Goal: Task Accomplishment & Management: Manage account settings

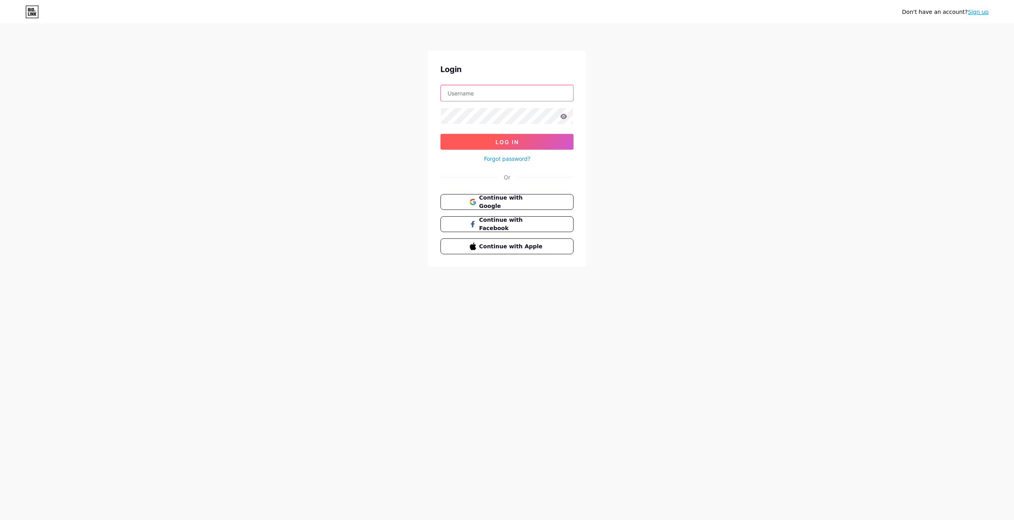
type input "vgenev@gmail.com"
click at [520, 139] on button "Log In" at bounding box center [506, 142] width 133 height 16
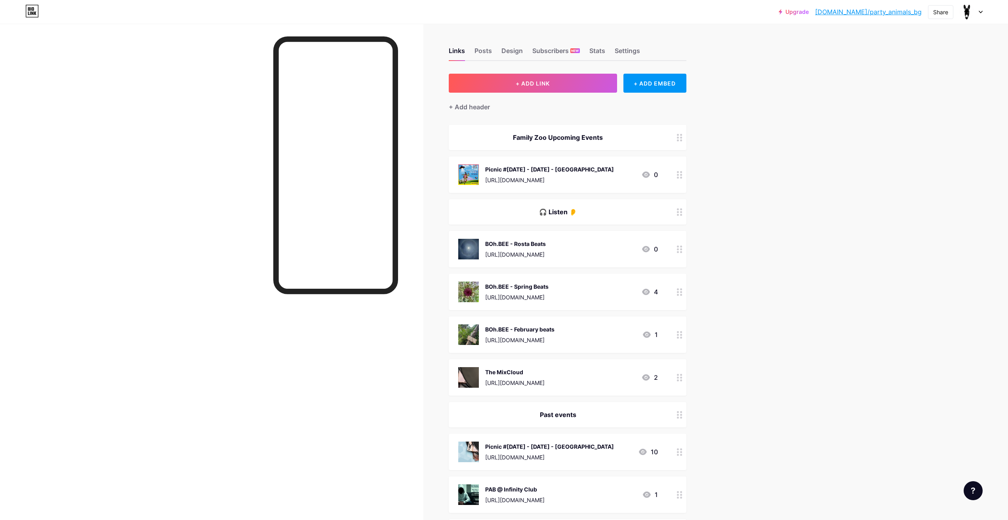
drag, startPoint x: 575, startPoint y: 168, endPoint x: 662, endPoint y: 198, distance: 92.2
click at [640, 199] on span "Family Zoo Upcoming Events Picnic #3 - 26th of July - Arbanasi https://www.face…" at bounding box center [568, 459] width 238 height 669
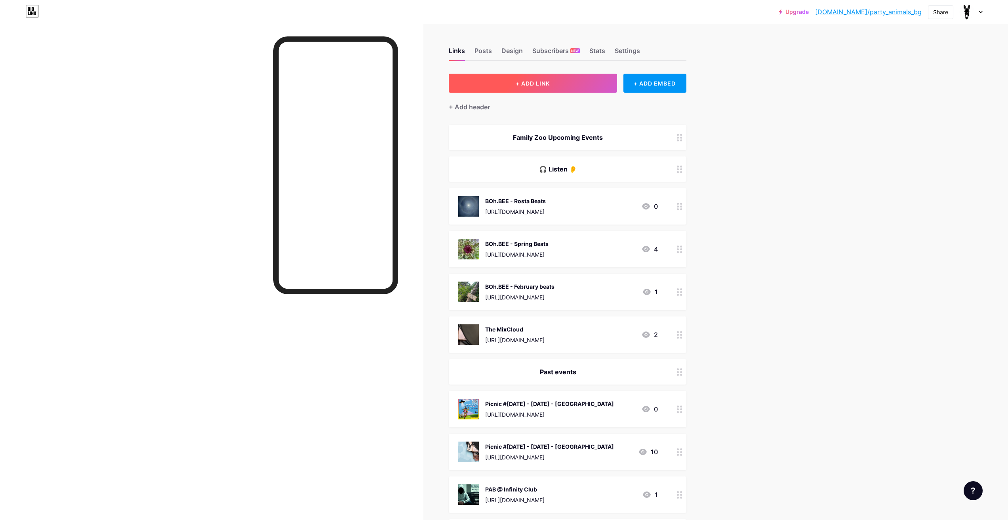
click at [574, 84] on button "+ ADD LINK" at bounding box center [533, 83] width 168 height 19
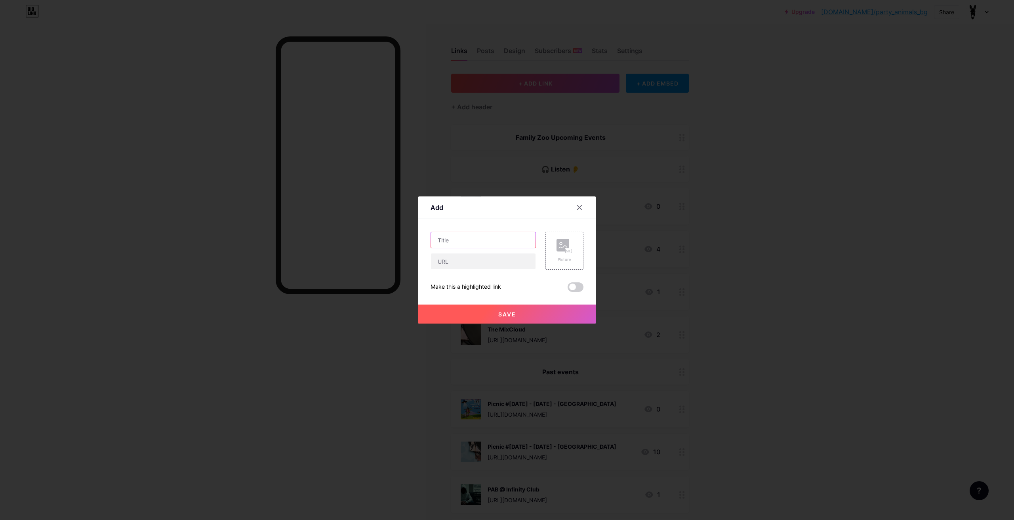
click at [482, 233] on input "text" at bounding box center [483, 240] width 105 height 16
type input "Ж"
type input "v"
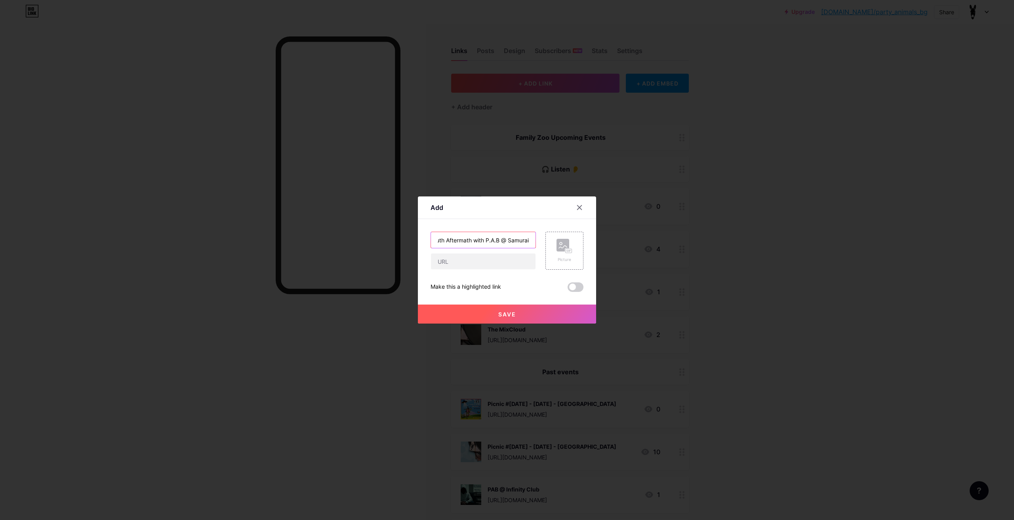
type input "Varusha South Aftermath with P.A.B @ Samurai"
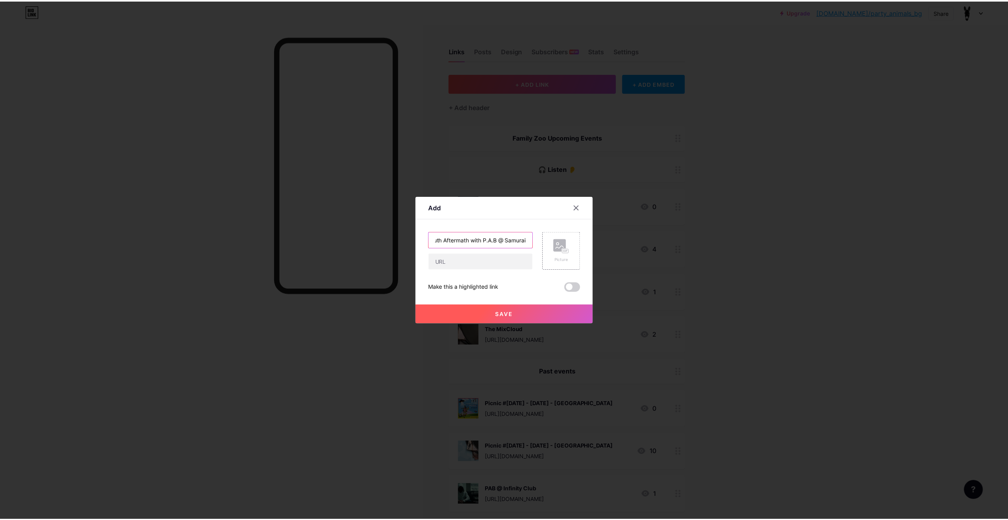
scroll to position [0, 0]
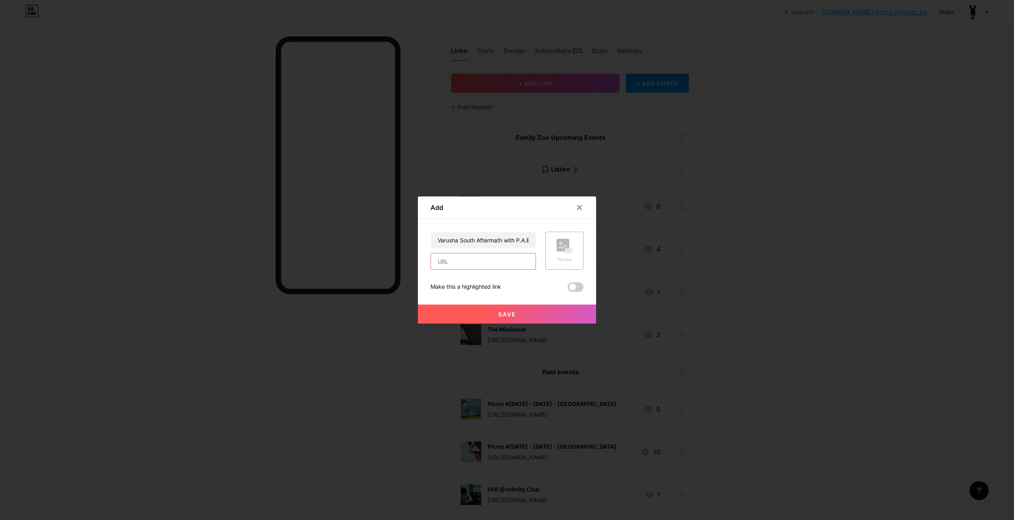
click at [455, 257] on input "text" at bounding box center [483, 261] width 105 height 16
paste input "https://fb.me/e/4Q3pwwJUY"
type input "https://fb.me/e/4Q3pwwJUY"
click at [571, 285] on span at bounding box center [575, 287] width 16 height 10
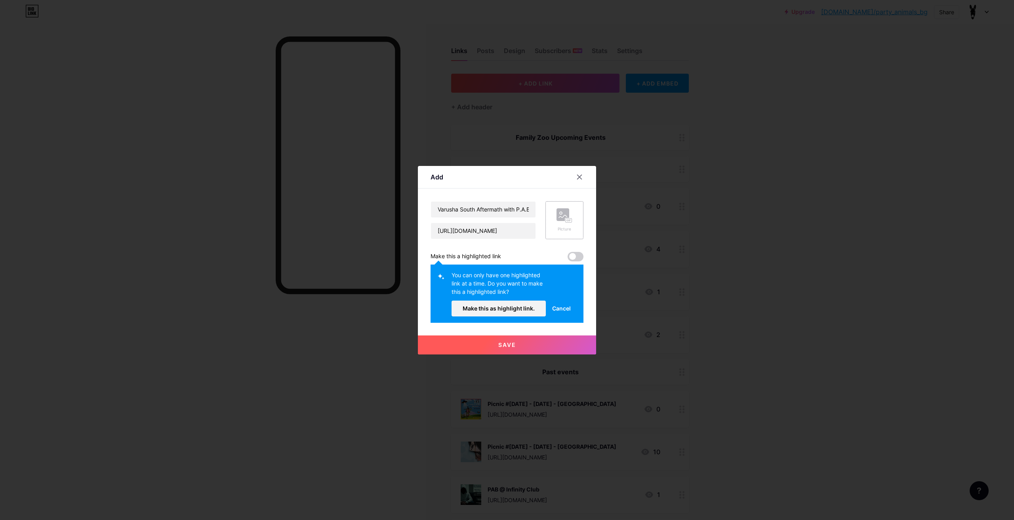
click at [558, 223] on icon at bounding box center [564, 215] width 16 height 15
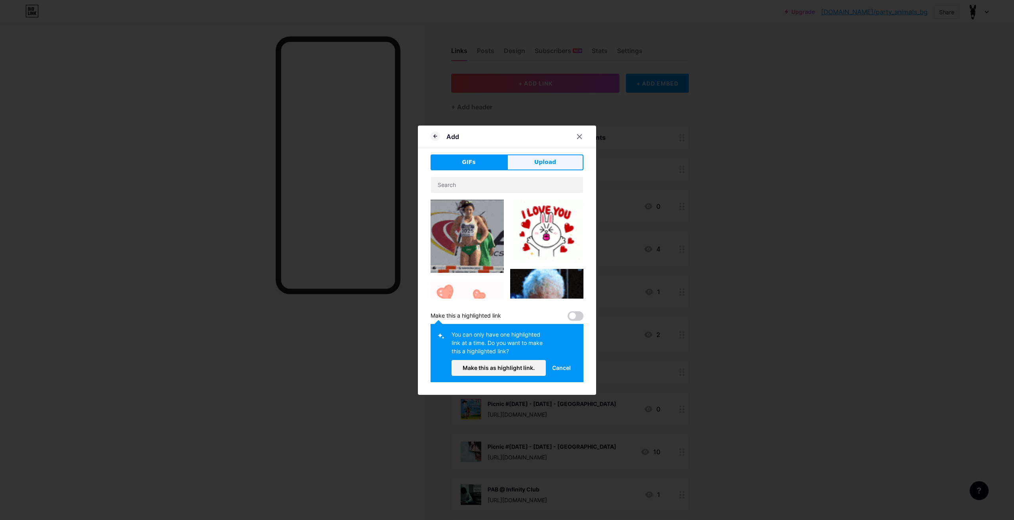
click at [528, 163] on button "Upload" at bounding box center [545, 162] width 76 height 16
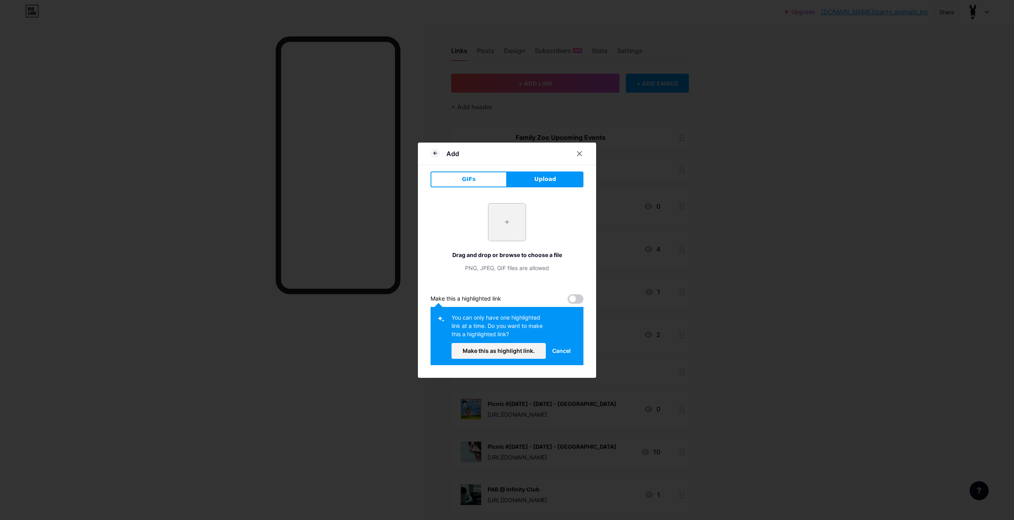
click at [506, 215] on input "file" at bounding box center [506, 222] width 37 height 37
type input "C:\fakepath\varush-aftermath-samurai.jpg"
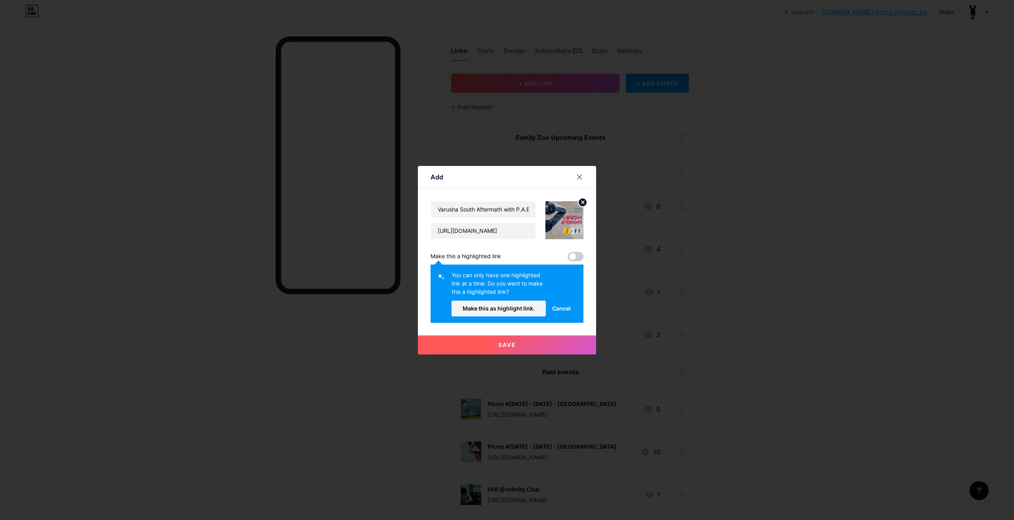
drag, startPoint x: 570, startPoint y: 263, endPoint x: 571, endPoint y: 256, distance: 7.2
click at [570, 263] on div "Varusha South Aftermath with P.A.B @ Samurai https://fb.me/e/4Q3pwwJUY Make thi…" at bounding box center [506, 262] width 153 height 122
click at [571, 256] on span at bounding box center [575, 257] width 16 height 10
click at [524, 309] on span "Make this as highlight link." at bounding box center [499, 308] width 72 height 7
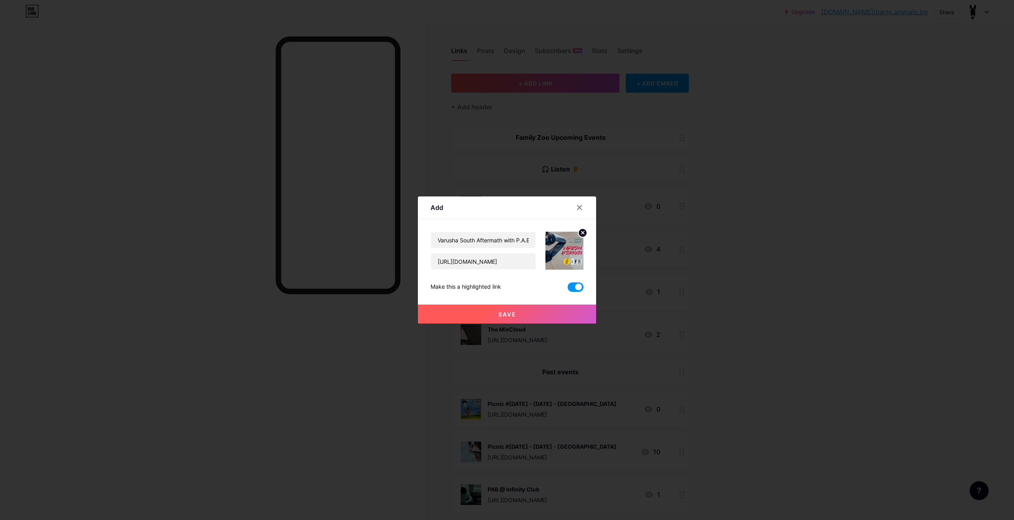
click at [518, 314] on button "Save" at bounding box center [507, 314] width 178 height 19
